Goal: Transaction & Acquisition: Purchase product/service

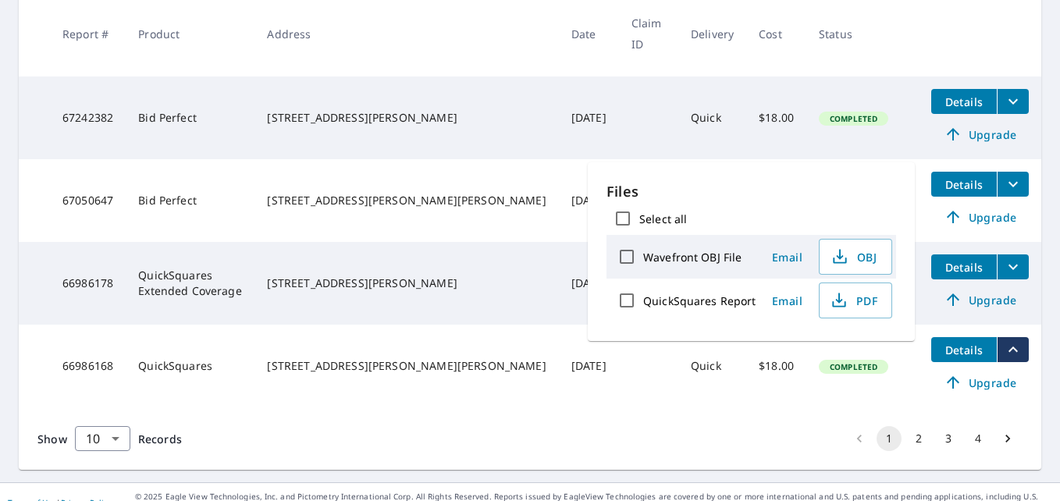
scroll to position [352, 0]
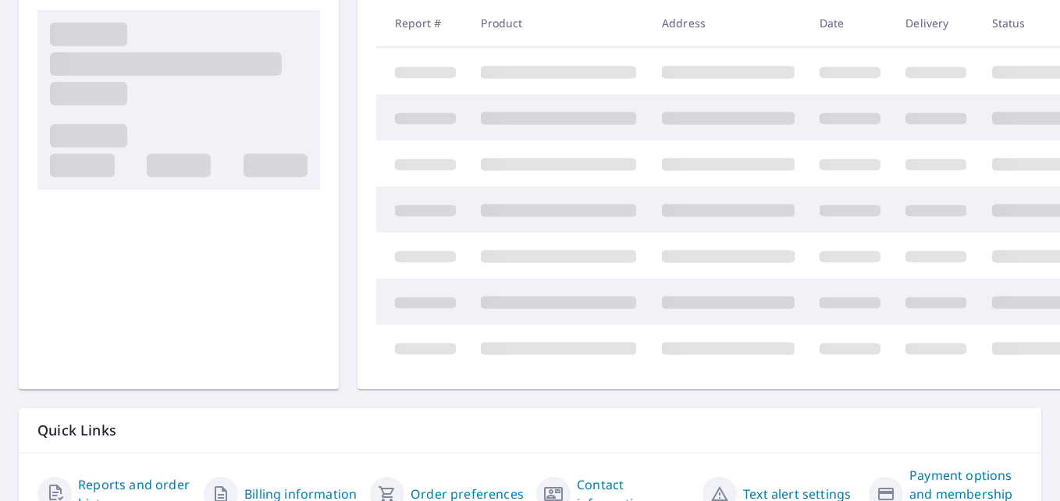
scroll to position [340, 0]
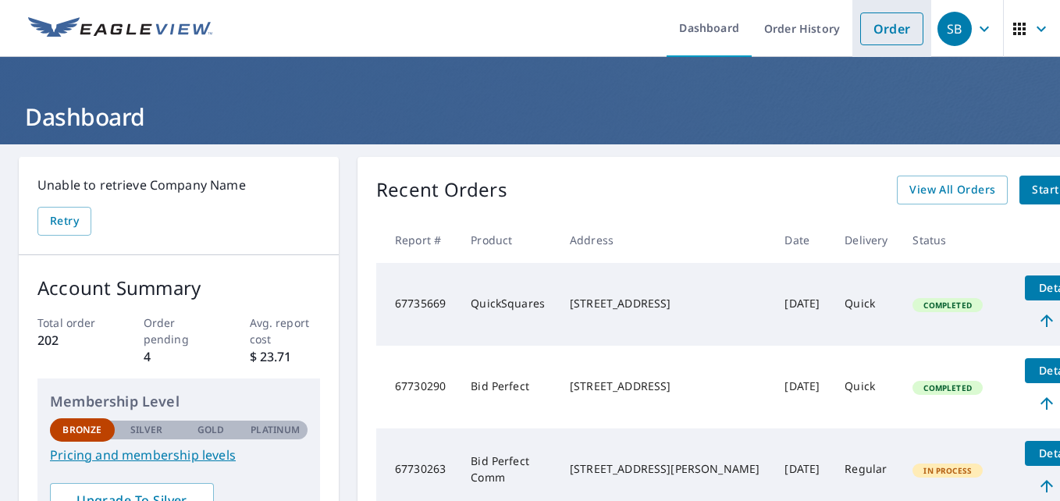
click at [893, 37] on link "Order" at bounding box center [891, 28] width 63 height 33
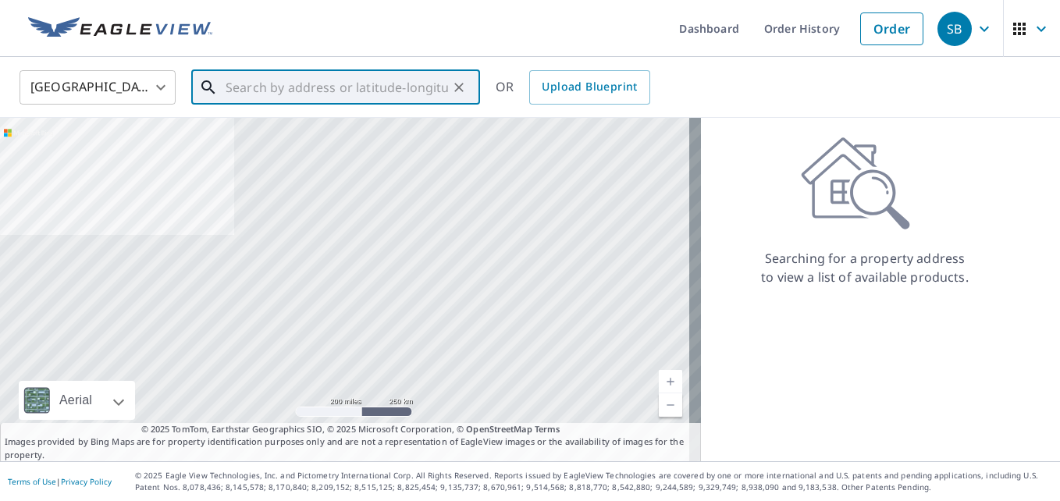
click at [294, 95] on input "text" at bounding box center [337, 88] width 222 height 44
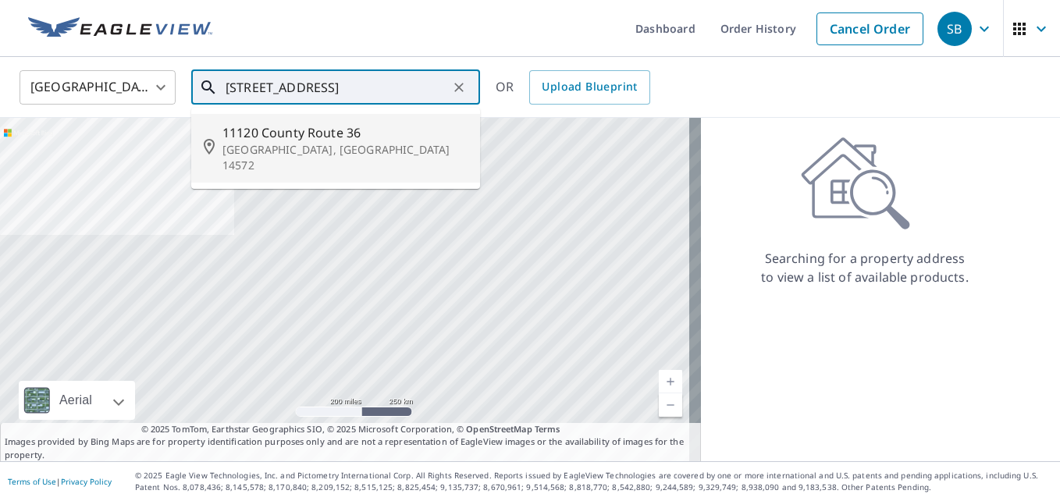
click at [255, 154] on p "Wayland, NY 14572" at bounding box center [344, 157] width 245 height 31
type input "11120 County Route 36 Wayland, NY 14572"
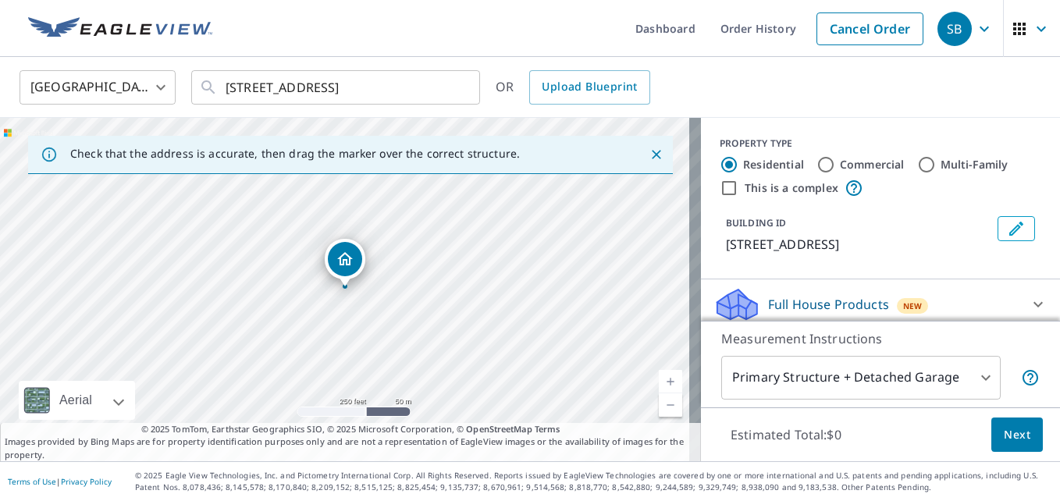
click at [660, 385] on link "Current Level 17, Zoom In" at bounding box center [670, 381] width 23 height 23
click at [660, 385] on link "Current Level 18, Zoom In" at bounding box center [670, 381] width 23 height 23
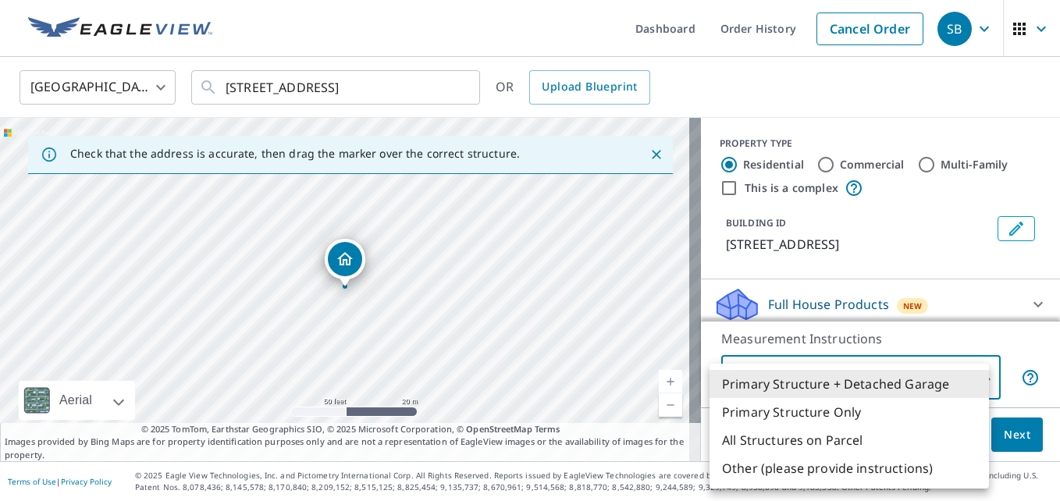
click at [973, 379] on body "SB SB Dashboard Order History Cancel Order SB United States US ​ 11120 County R…" at bounding box center [530, 250] width 1060 height 501
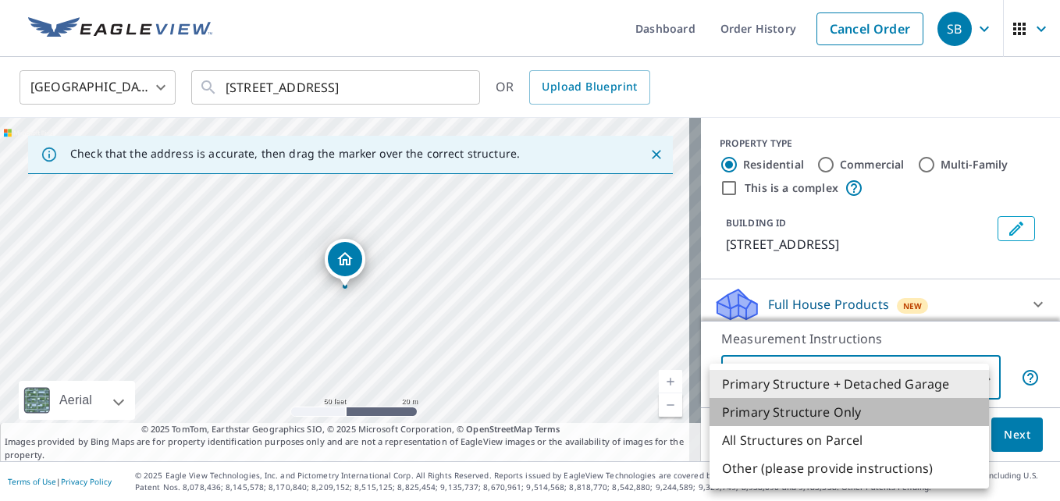
click at [836, 415] on li "Primary Structure Only" at bounding box center [849, 412] width 279 height 28
type input "2"
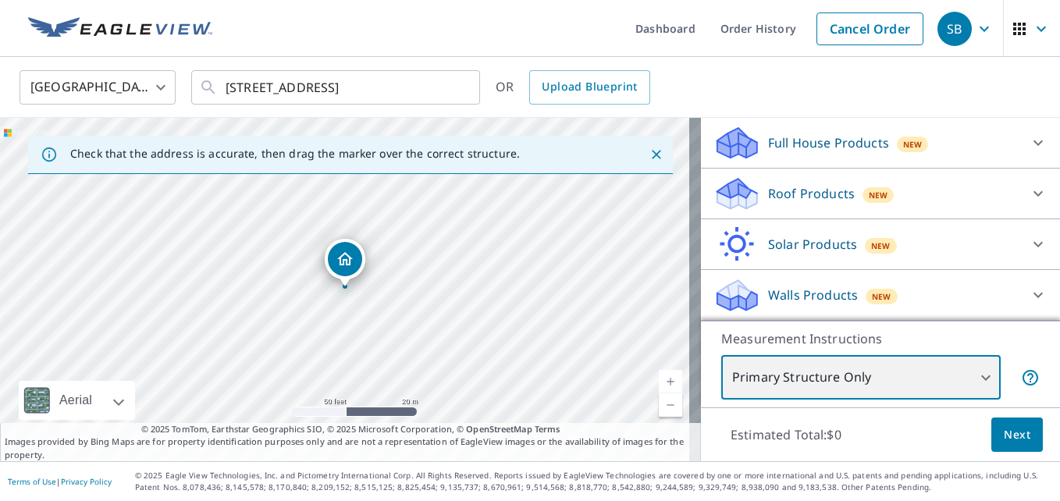
scroll to position [180, 0]
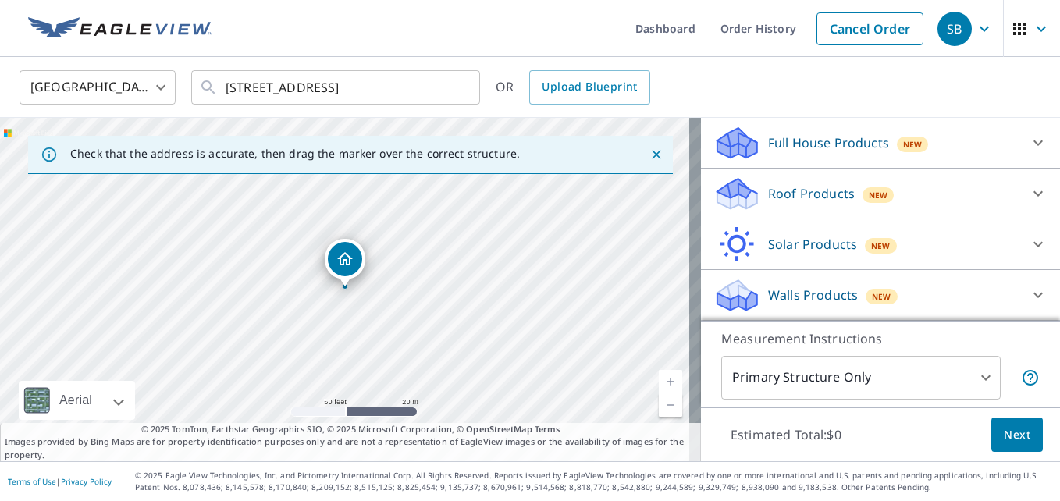
click at [785, 195] on p "Roof Products" at bounding box center [811, 193] width 87 height 19
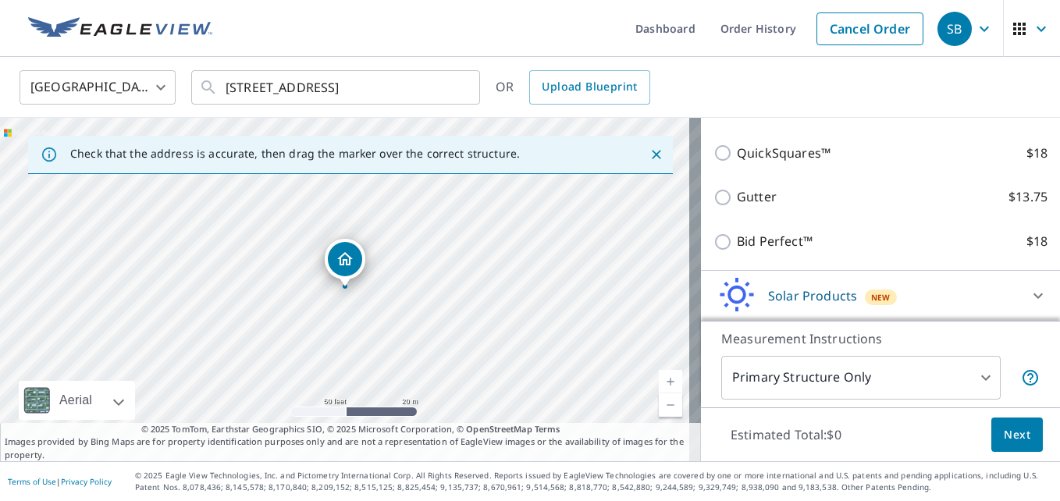
scroll to position [305, 0]
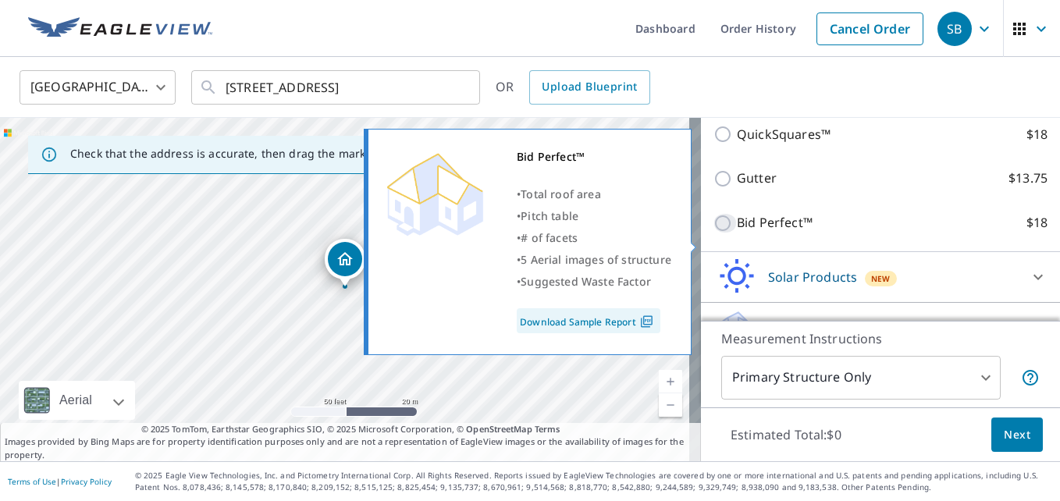
click at [713, 233] on input "Bid Perfect™ $18" at bounding box center [724, 223] width 23 height 19
checkbox input "true"
type input "1"
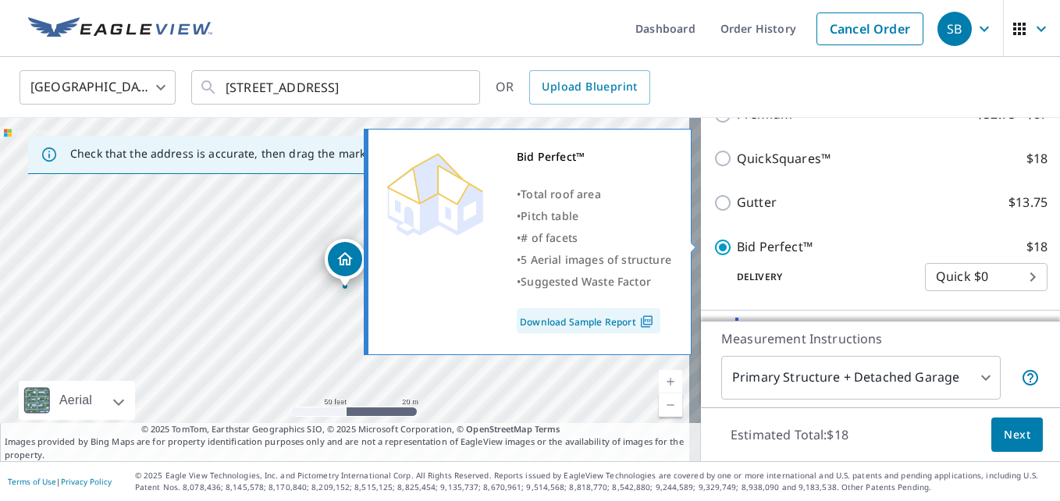
scroll to position [329, 0]
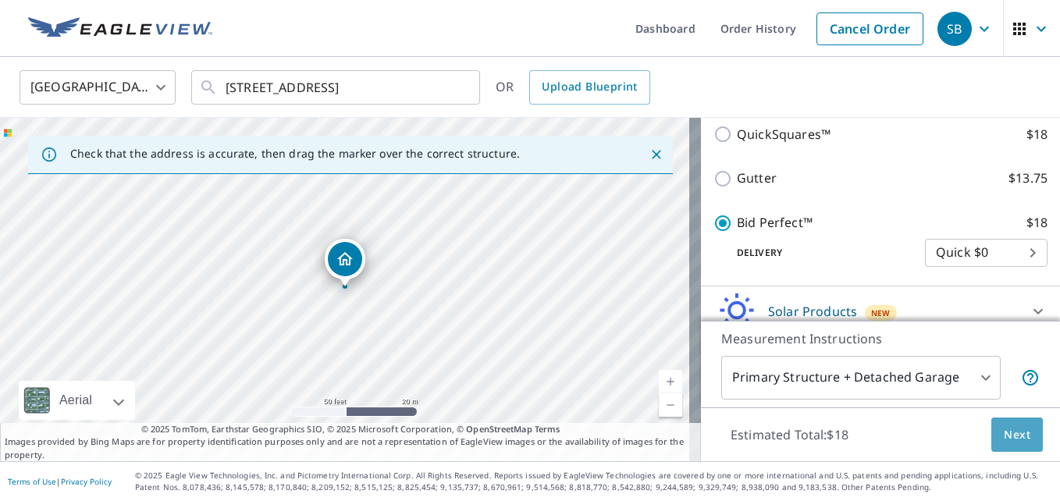
click at [1004, 432] on span "Next" at bounding box center [1017, 435] width 27 height 20
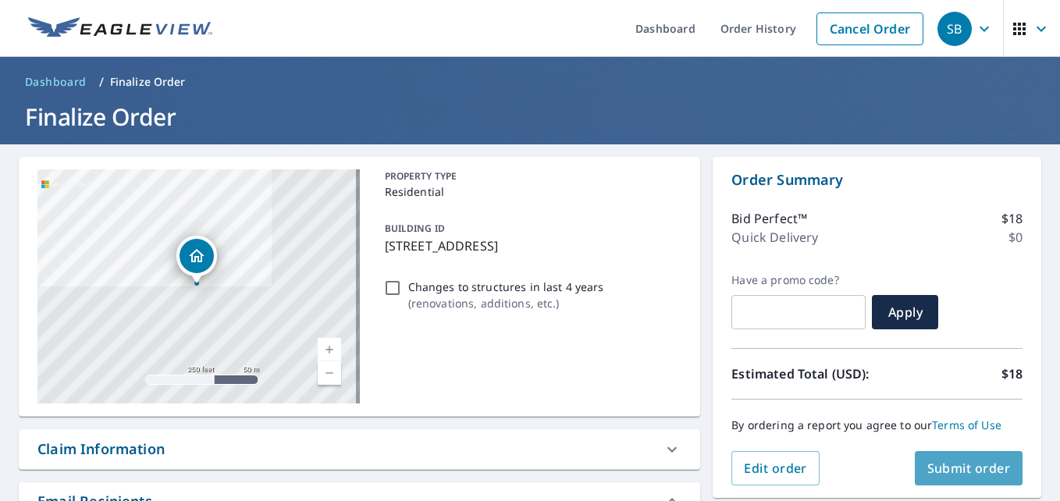
click at [981, 465] on span "Submit order" at bounding box center [969, 468] width 84 height 17
